Goal: Navigation & Orientation: Find specific page/section

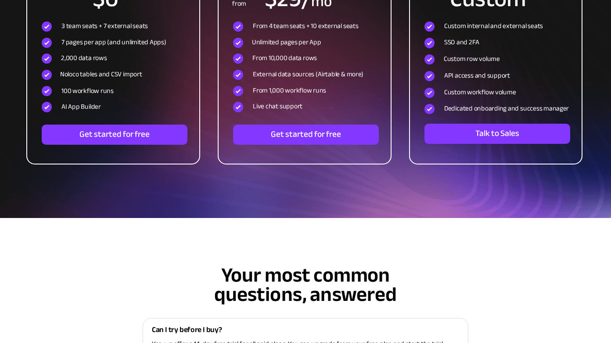
scroll to position [3710, 0]
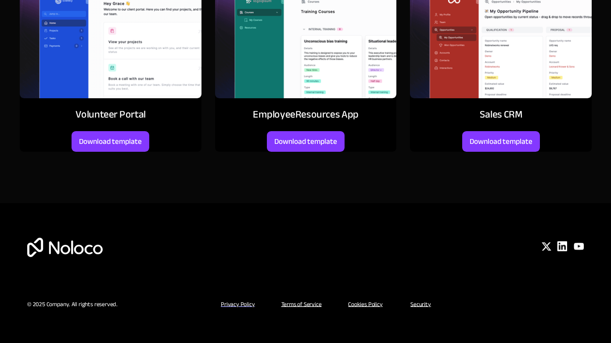
click at [374, 306] on u "Cookies Policy" at bounding box center [365, 303] width 34 height 11
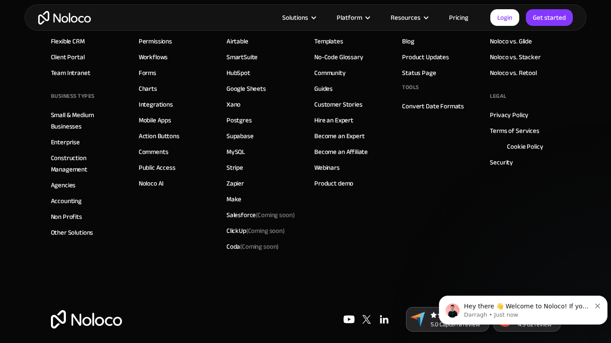
click at [81, 14] on img "home" at bounding box center [64, 18] width 53 height 14
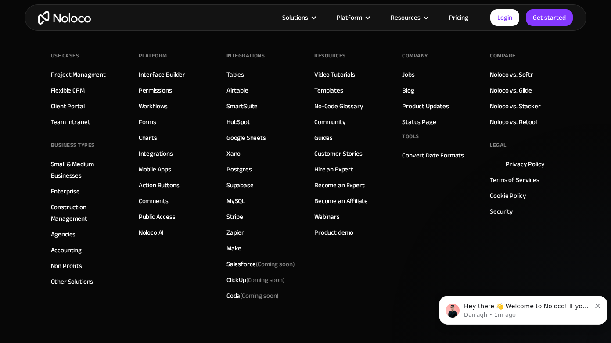
scroll to position [1341, 0]
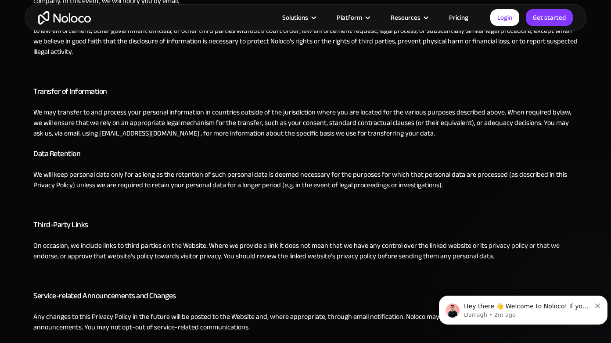
click at [483, 315] on p "Darragh • 2m ago" at bounding box center [527, 315] width 127 height 8
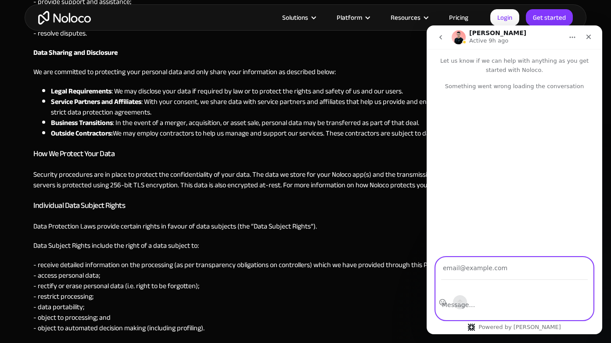
scroll to position [1834, 0]
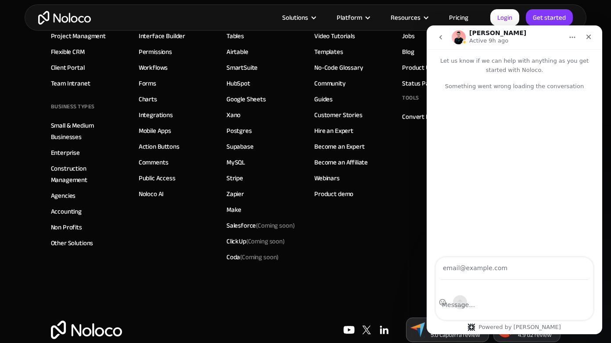
click at [240, 188] on link "Zapier" at bounding box center [235, 193] width 18 height 11
